Goal: Information Seeking & Learning: Learn about a topic

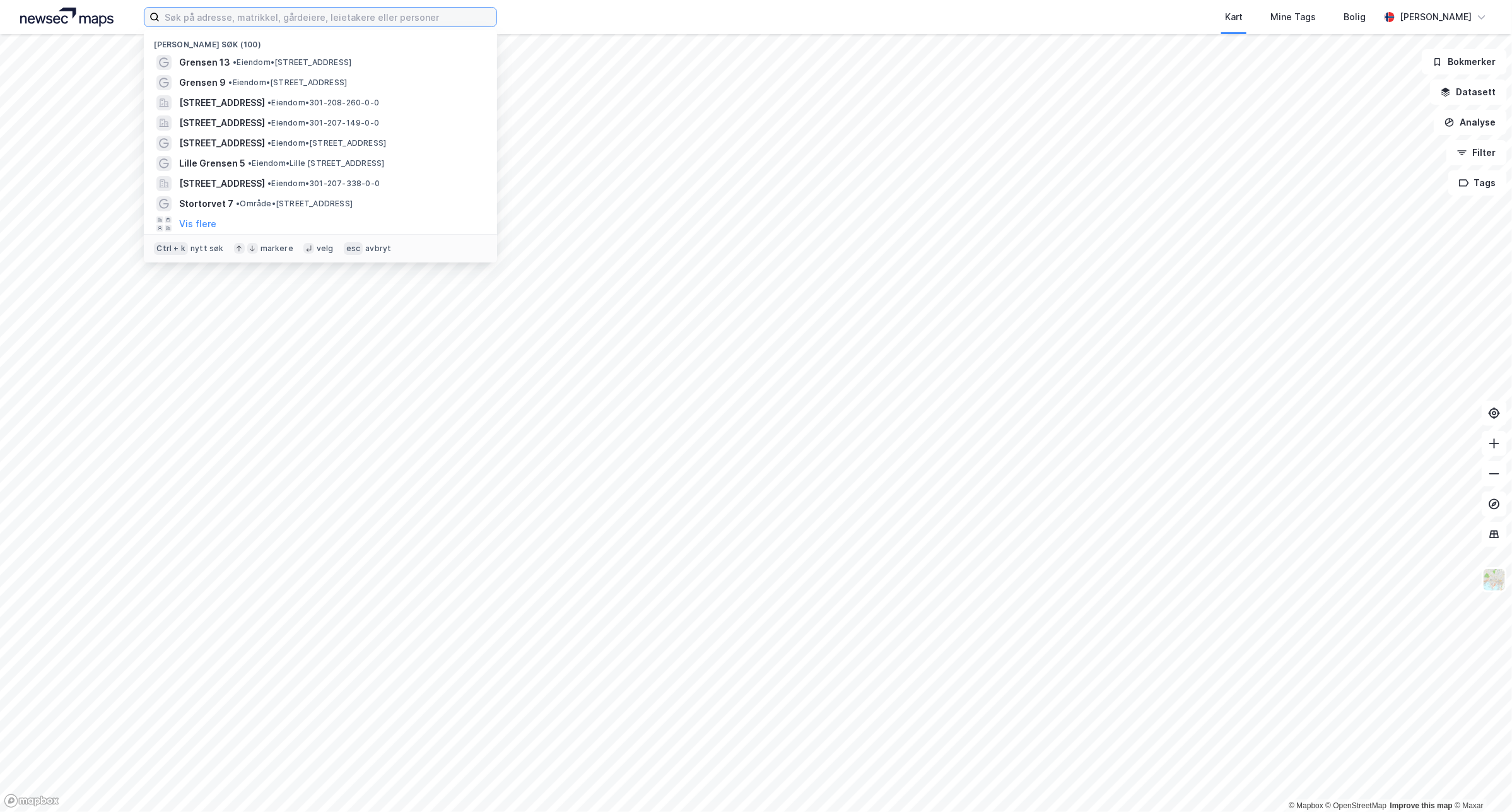
click at [348, 13] on input at bounding box center [328, 17] width 337 height 19
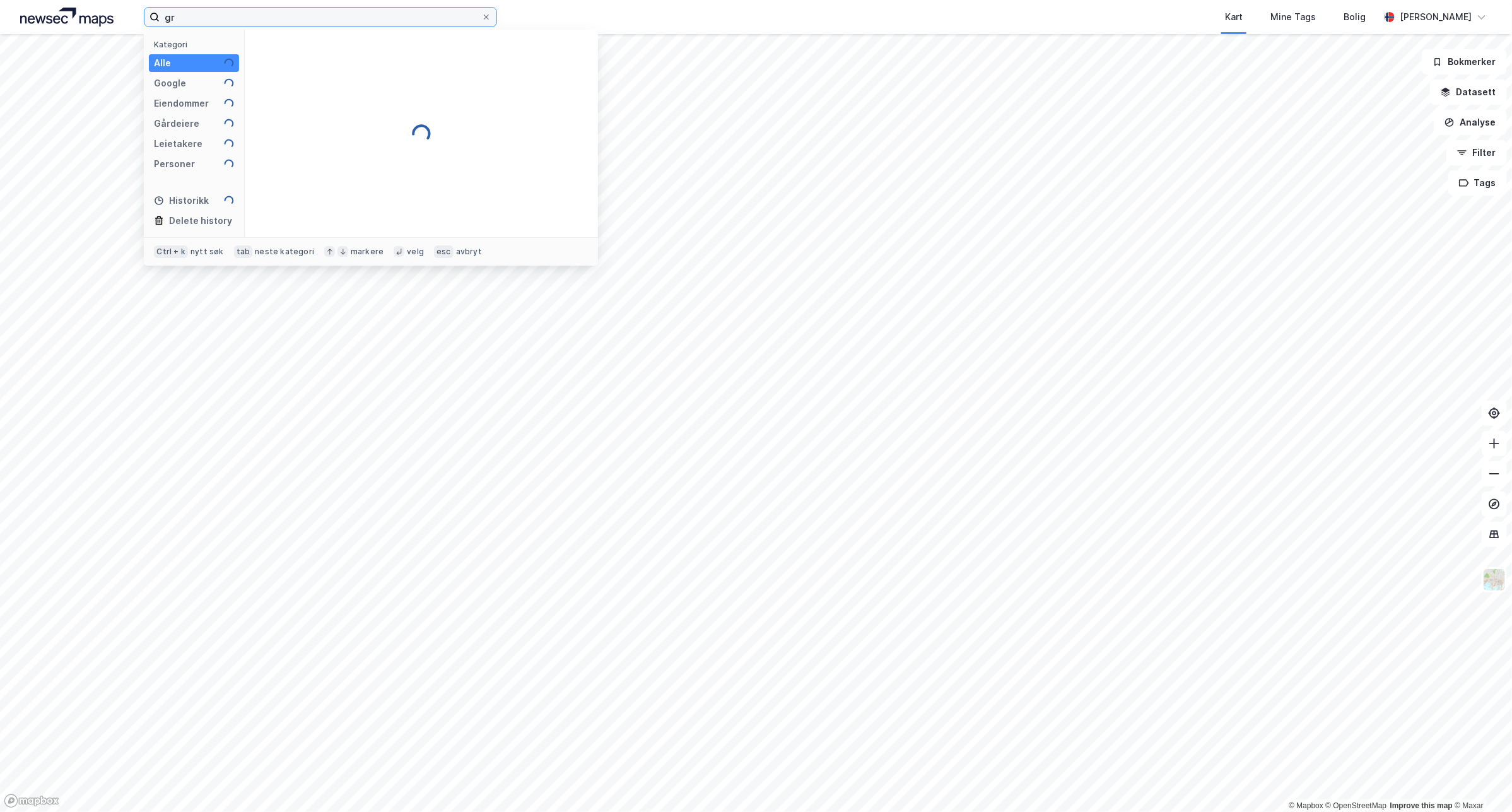
type input "g"
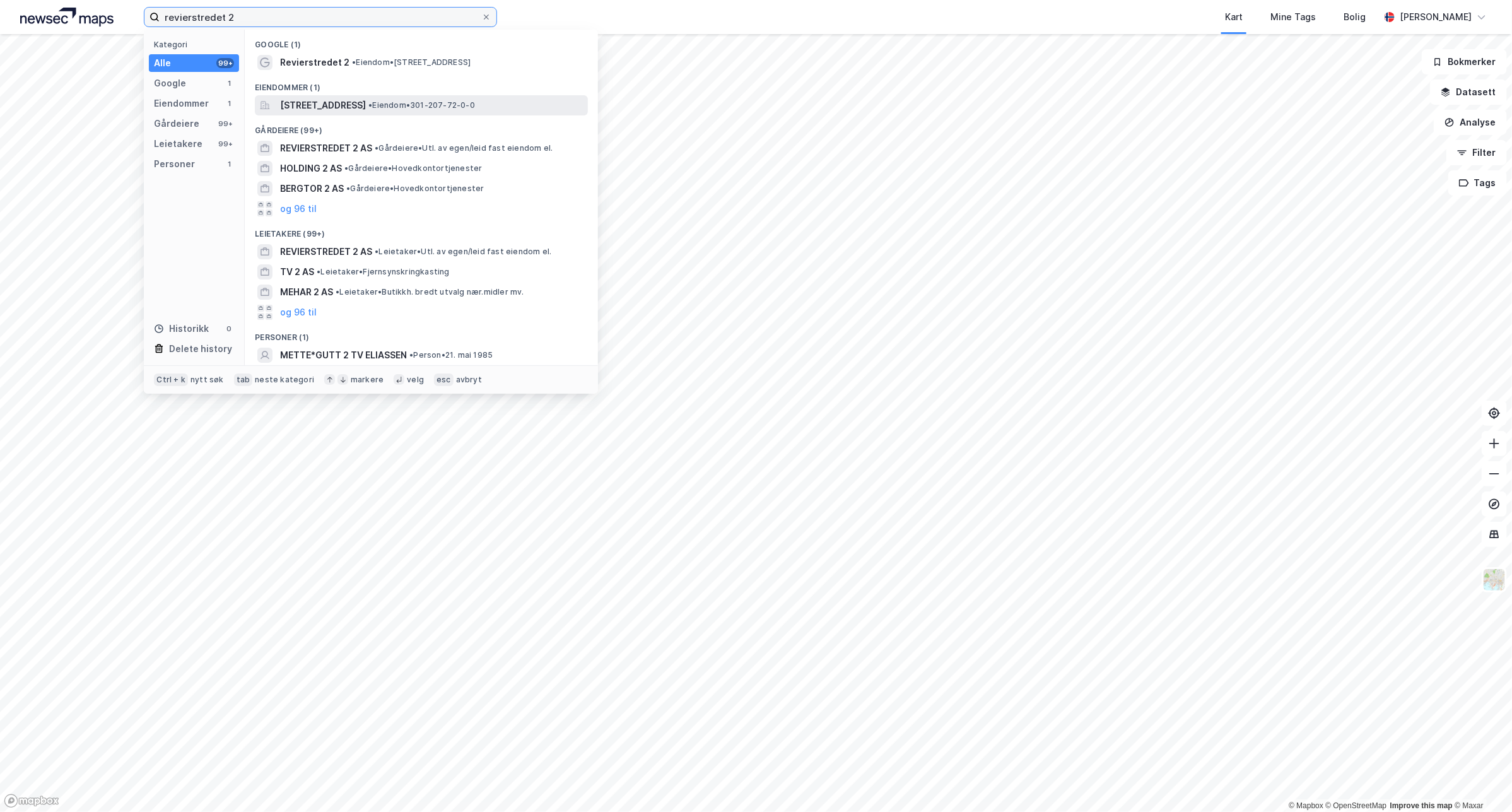
type input "revierstredet 2"
click at [470, 102] on span "• Eiendom • 301-207-72-0-0" at bounding box center [421, 105] width 107 height 10
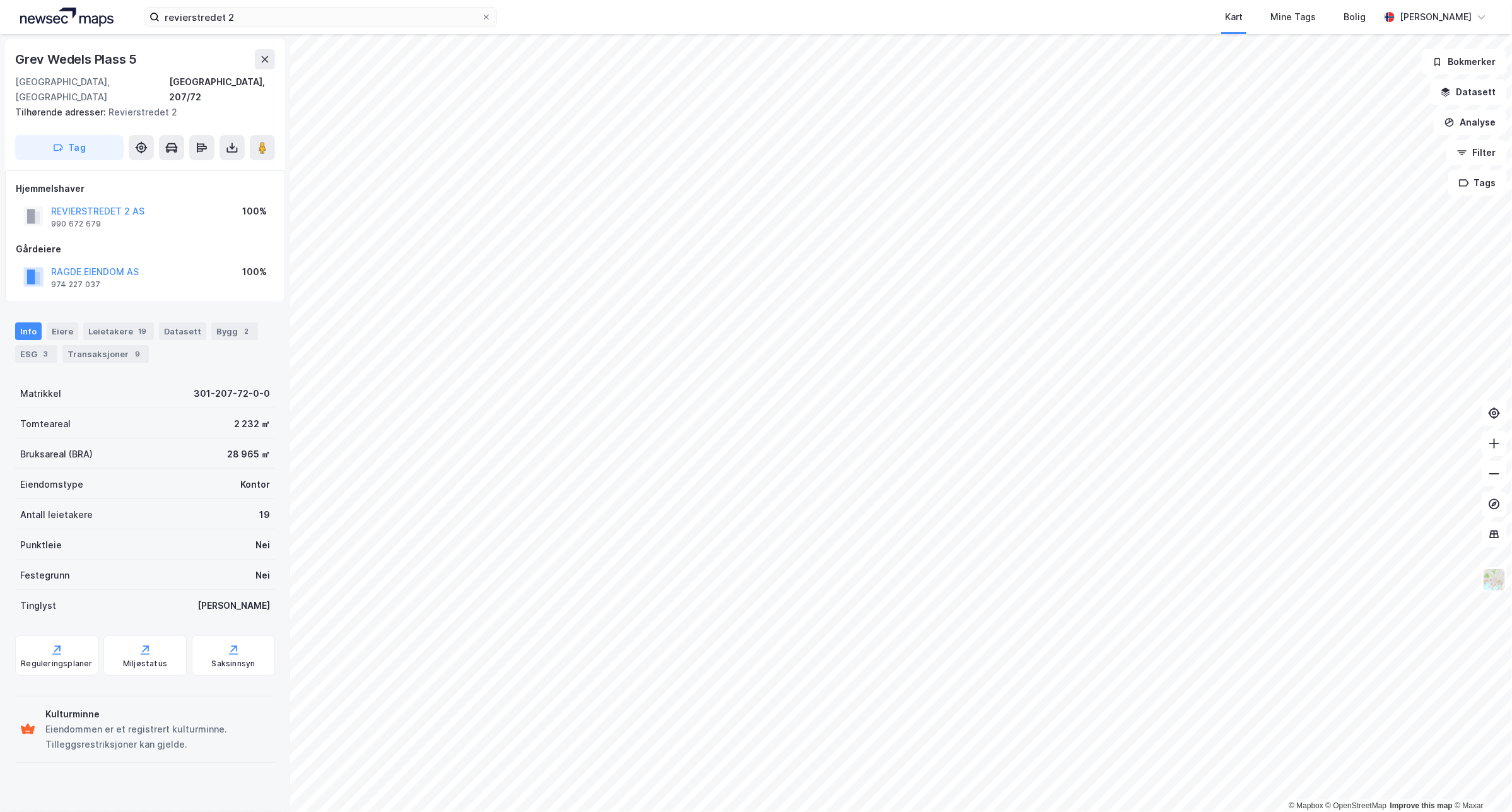
click at [1014, 811] on html "revierstredet 2 Kart Mine Tags Bolig [PERSON_NAME] © Mapbox © OpenStreetMap Imp…" at bounding box center [756, 406] width 1512 height 812
click at [108, 323] on div "Leietakere 19" at bounding box center [118, 331] width 70 height 17
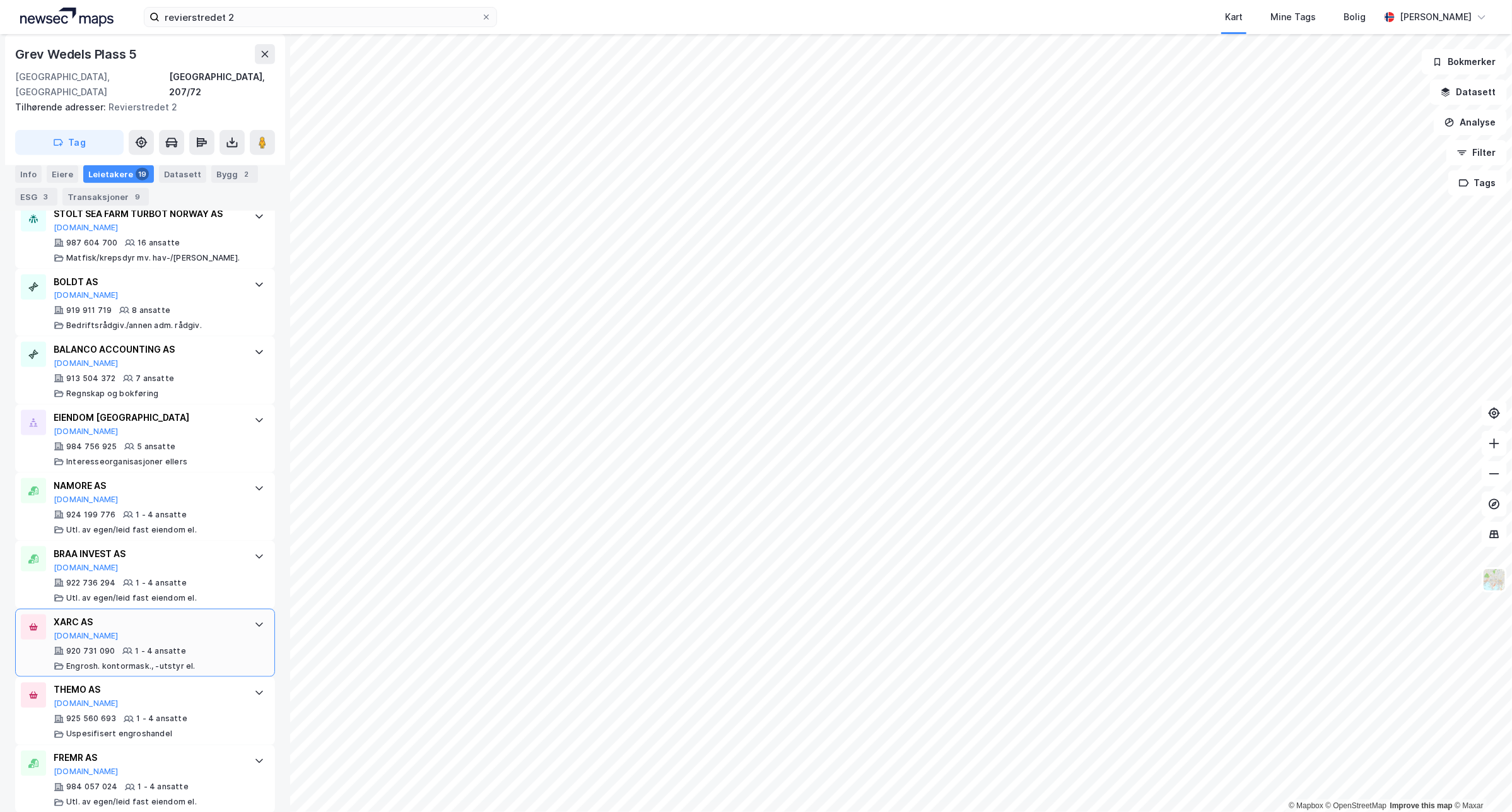
scroll to position [1089, 0]
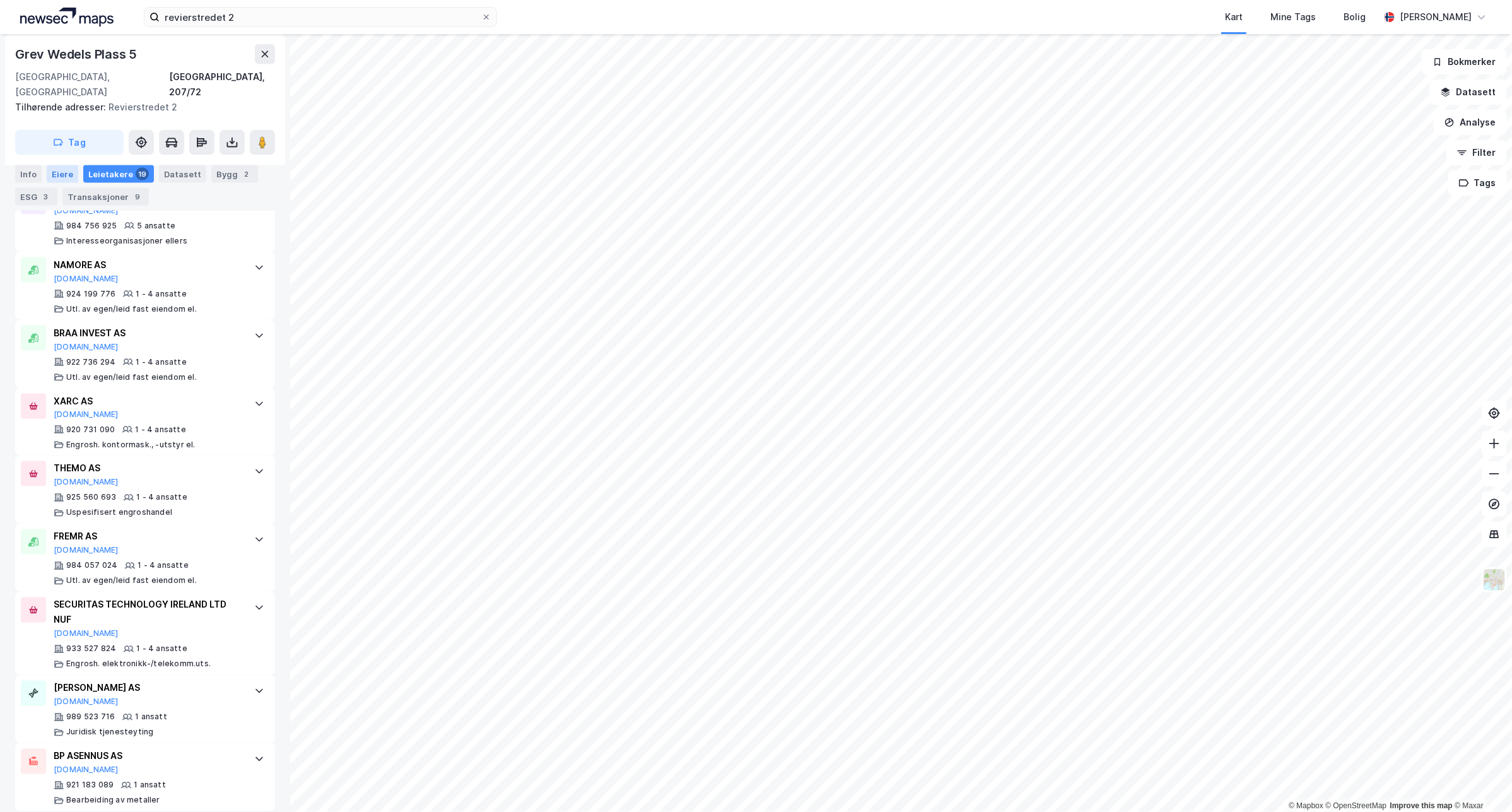
click at [66, 177] on div "Eiere" at bounding box center [62, 174] width 32 height 17
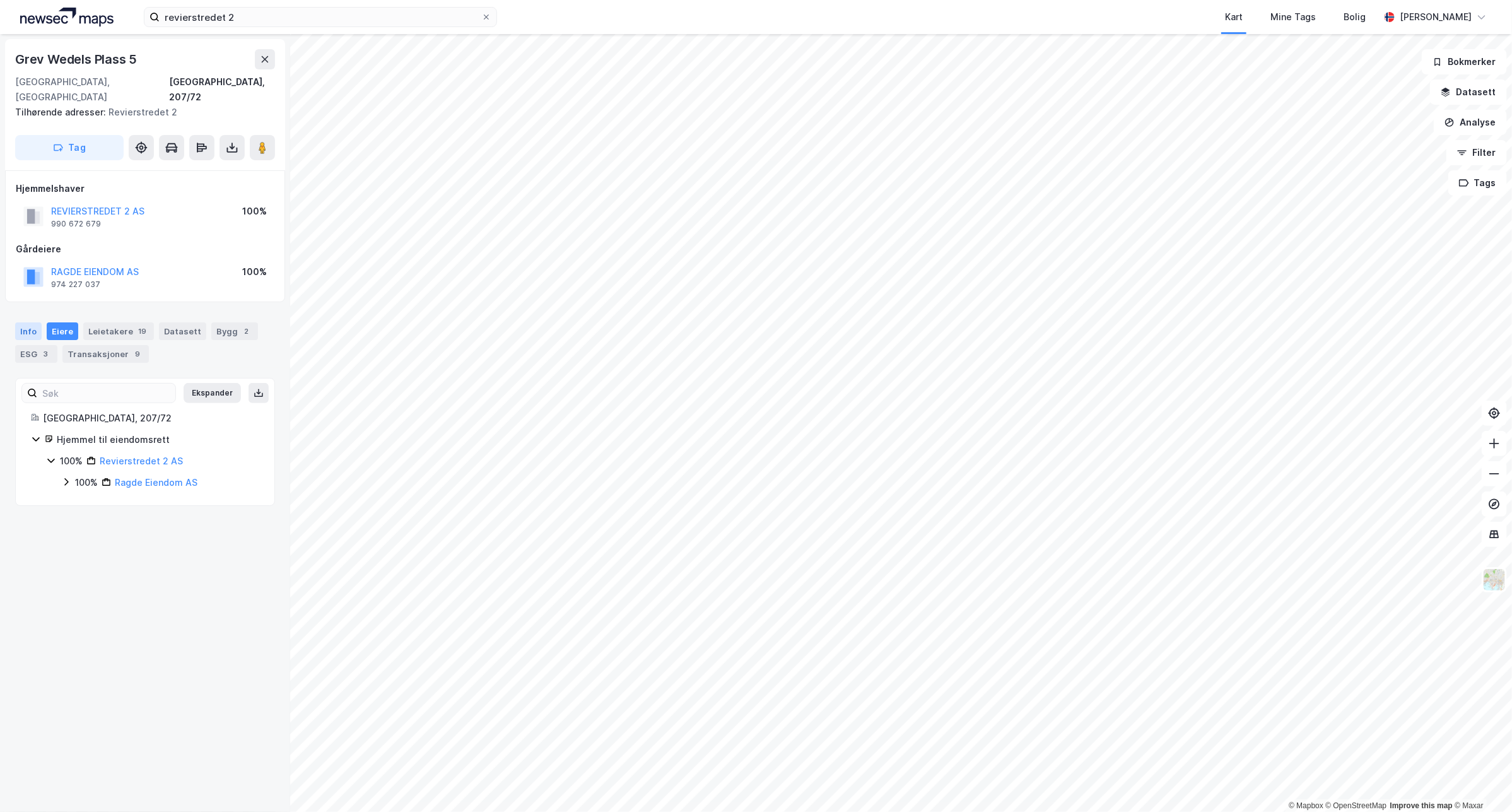
click at [36, 323] on div "Info [PERSON_NAME] 19 Datasett Bygg 2 ESG 3 Transaksjoner 9" at bounding box center [145, 343] width 260 height 41
click at [36, 323] on div "Info" at bounding box center [28, 331] width 27 height 17
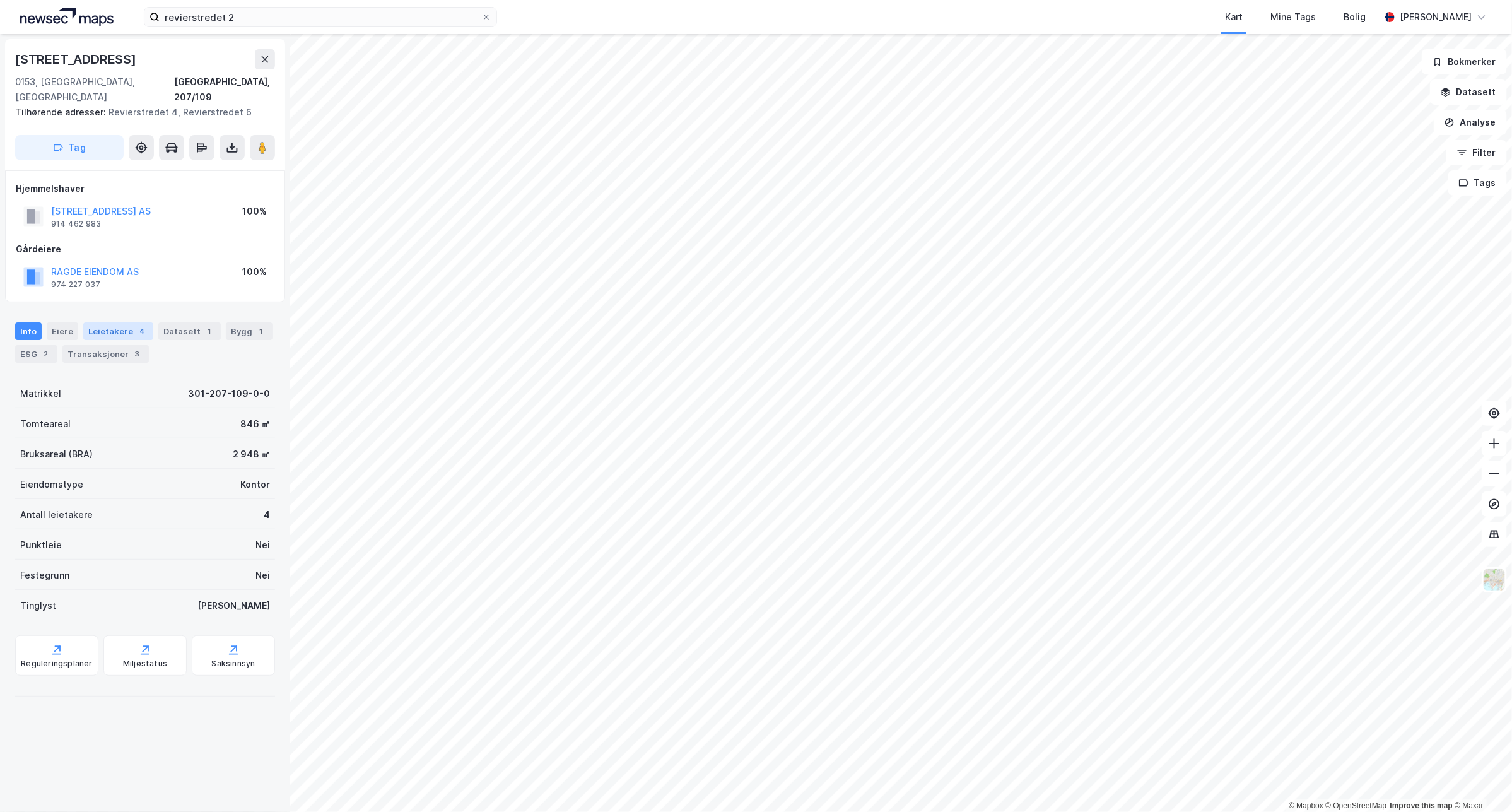
click at [127, 323] on div "Leietakere 4" at bounding box center [118, 331] width 70 height 17
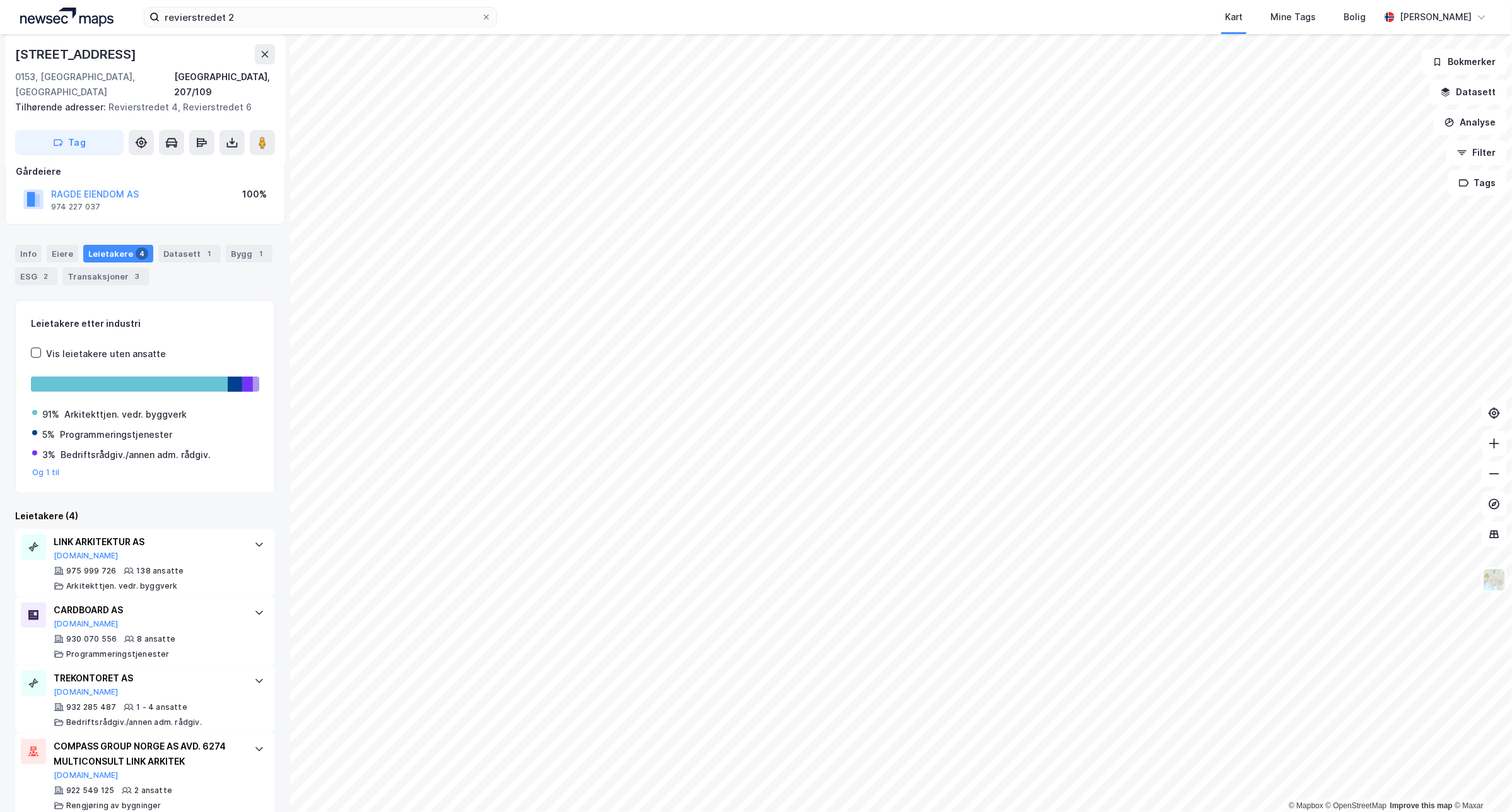
scroll to position [82, 0]
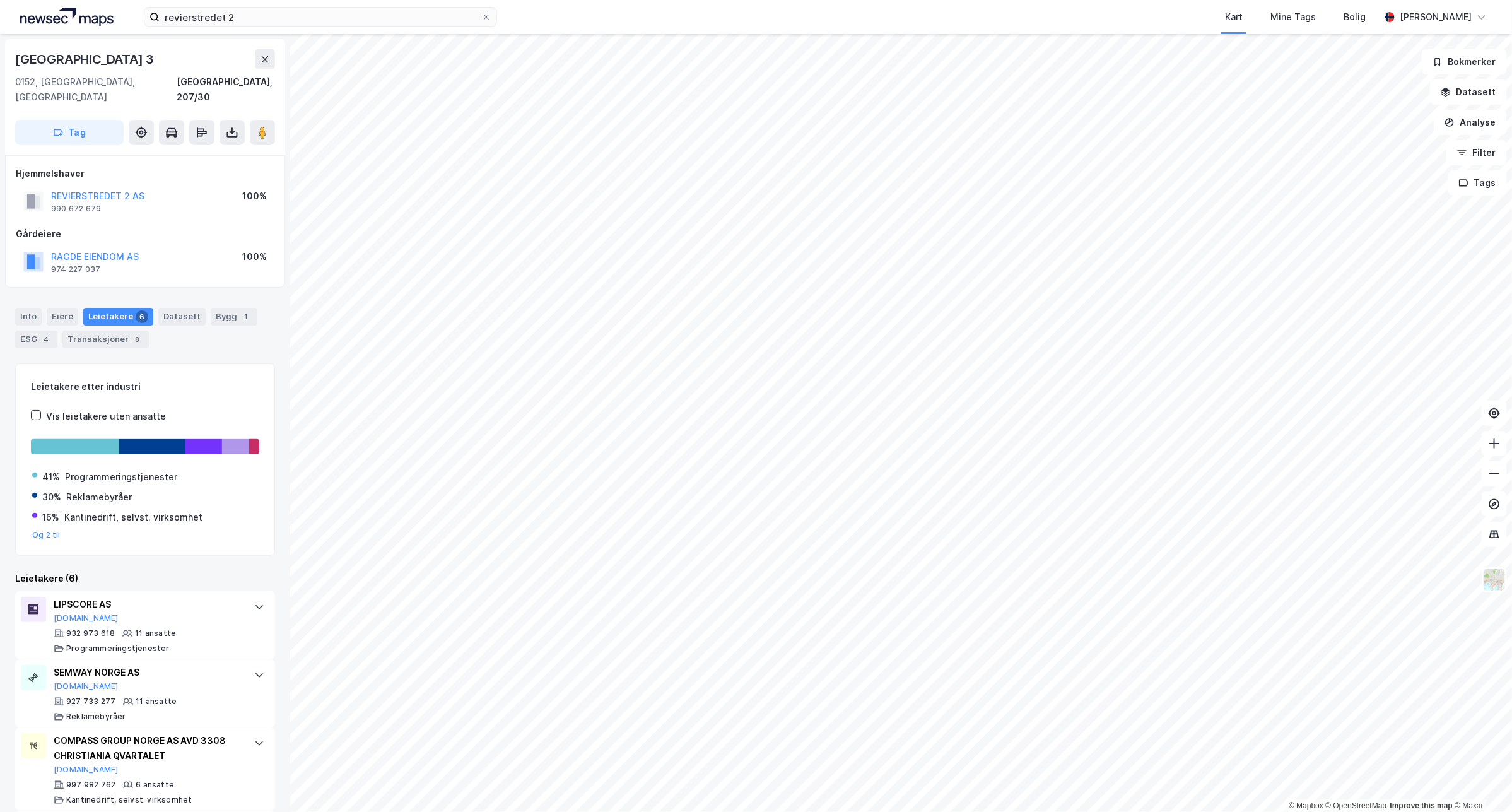
scroll to position [79, 0]
